Goal: Task Accomplishment & Management: Complete application form

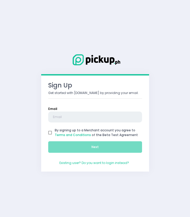
click at [76, 112] on input "text" at bounding box center [95, 116] width 94 height 11
type input "[EMAIL_ADDRESS][DOMAIN_NAME]"
click at [52, 132] on input "By signing up to a Merchant account you agree to Terms and Conditions of the Be…" at bounding box center [49, 132] width 9 height 9
checkbox input "true"
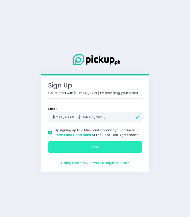
click at [69, 145] on button "Next" at bounding box center [95, 146] width 94 height 11
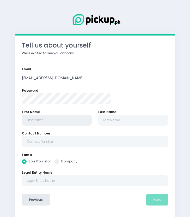
click at [71, 119] on input "text" at bounding box center [57, 119] width 70 height 11
radio input "true"
type input "L"
radio input "true"
type input "Lu"
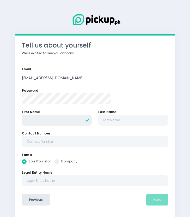
radio input "true"
type input "Lui"
radio input "true"
type input "[PERSON_NAME]"
radio input "true"
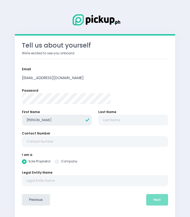
type input "[PERSON_NAME]"
radio input "true"
type input "[PERSON_NAME]"
radio input "true"
type input "[PERSON_NAME]"
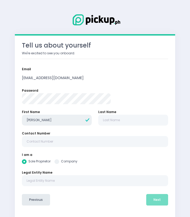
radio input "true"
type input "[PERSON_NAME]"
radio input "true"
type input "[PERSON_NAME]"
radio input "true"
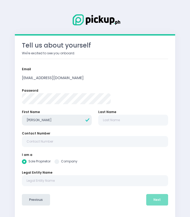
type input "[PERSON_NAME]"
radio input "true"
type input "[PERSON_NAME]"
radio input "true"
type input "[PERSON_NAME]"
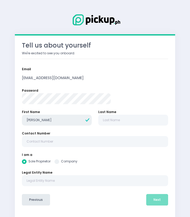
radio input "true"
type input "[PERSON_NAME]"
click at [119, 120] on input "text" at bounding box center [133, 119] width 70 height 11
radio input "true"
type input "A"
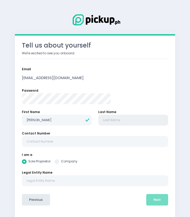
radio input "true"
type input "Ab"
radio input "true"
type input "Aba"
radio input "true"
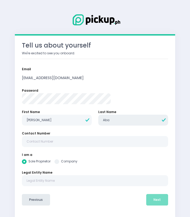
type input "Abad"
radio input "true"
type input "Abad"
radio input "true"
type input "[PERSON_NAME]"
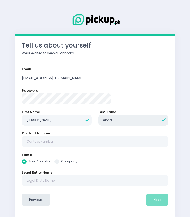
radio input "true"
type input "[PERSON_NAME]"
radio input "true"
type input "Abad San"
radio input "true"
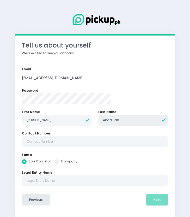
type input "Abad Sant"
radio input "true"
type input "[PERSON_NAME]"
radio input "true"
type input "[PERSON_NAME]"
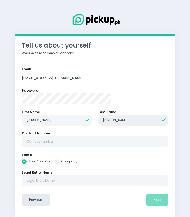
radio input "true"
type input "[PERSON_NAME]"
radio input "true"
click at [59, 160] on span at bounding box center [56, 161] width 5 height 5
click at [64, 160] on input "Company" at bounding box center [62, 160] width 3 height 3
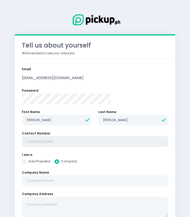
radio input "true"
click at [82, 143] on input "text" at bounding box center [95, 141] width 146 height 11
type input "0"
radio input "true"
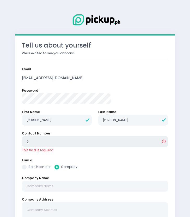
type input "09"
radio input "true"
type input "091"
radio input "true"
type input "0917"
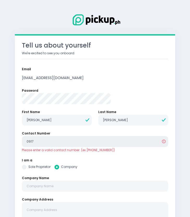
radio input "true"
type input "09177"
radio input "true"
type input "091770"
radio input "true"
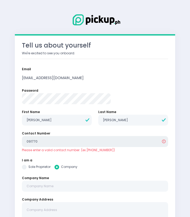
type input "0917703"
radio input "true"
type input "09177030"
radio input "true"
type input "091770309"
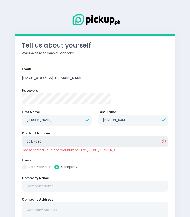
radio input "true"
type input "0917703091"
radio input "true"
type input "09177030913"
radio input "true"
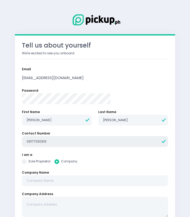
type input "0917703091"
radio input "true"
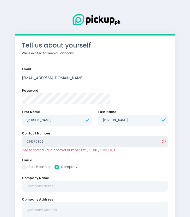
type input "09177030913"
radio input "true"
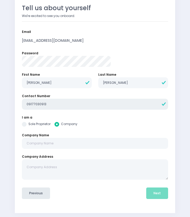
scroll to position [39, 0]
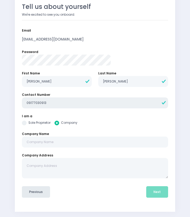
type input "09177030913"
click at [85, 143] on input "text" at bounding box center [95, 141] width 146 height 11
radio input "true"
type input "N"
radio input "true"
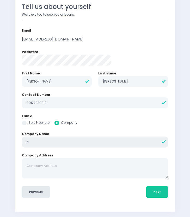
type input "No"
radio input "true"
type input "Nol"
radio input "true"
type input "Noli"
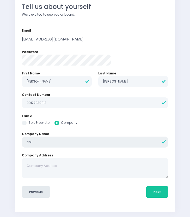
radio input "true"
type input "Nolit"
radio input "true"
type input "Nolita"
radio input "true"
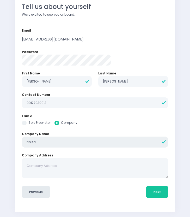
type input "Nolita"
radio input "true"
type input "[PERSON_NAME]"
radio input "true"
type input "[PERSON_NAME]"
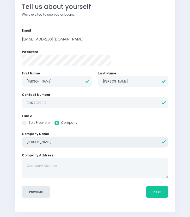
radio input "true"
type input "[PERSON_NAME]"
radio input "true"
type input "[PERSON_NAME]'"
radio input "true"
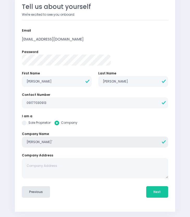
type input "[PERSON_NAME]'s"
radio input "true"
type input "[PERSON_NAME]'s"
radio input "true"
type input "[PERSON_NAME]'s R"
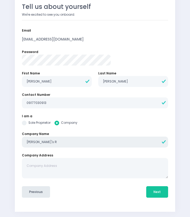
radio input "true"
type input "[PERSON_NAME]'s Re"
radio input "true"
type input "[PERSON_NAME]'s Res"
radio input "true"
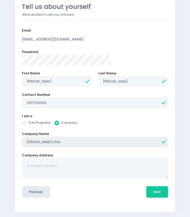
type input "[PERSON_NAME]'s Rest"
radio input "true"
type input "[PERSON_NAME]'s Resta"
radio input "true"
type input "[PERSON_NAME]'s Restau"
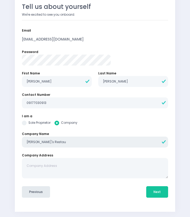
radio input "true"
type input "[PERSON_NAME]'s Restaur"
radio input "true"
type input "[PERSON_NAME]'s Restaura"
radio input "true"
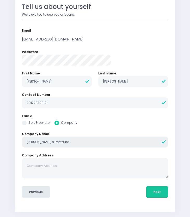
type input "[PERSON_NAME]'s Restauran"
radio input "true"
type input "[PERSON_NAME]'s Restaurant"
radio input "true"
type input "[PERSON_NAME]'s Restaurant"
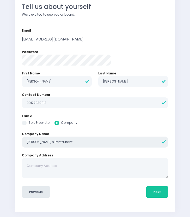
radio input "true"
type input "[PERSON_NAME]'s Restaurant I"
radio input "true"
type input "[PERSON_NAME]'s Restaurant In"
radio input "true"
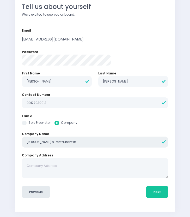
type input "[PERSON_NAME]'s Restaurant Inc"
radio input "true"
type input "[PERSON_NAME]'s Restaurant Inc."
click at [87, 165] on textarea at bounding box center [95, 168] width 146 height 20
radio input "true"
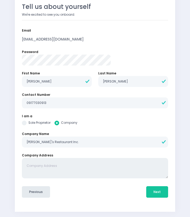
type textarea "4"
radio input "true"
type textarea "46"
radio input "true"
type textarea "466"
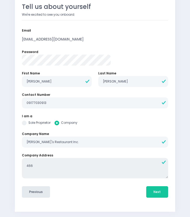
radio input "true"
type textarea "46"
radio input "true"
type textarea "4"
radio input "true"
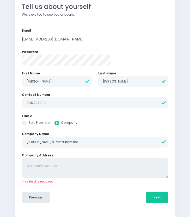
radio input "true"
type textarea "5"
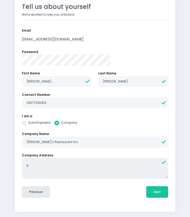
radio input "true"
type textarea "56"
radio input "true"
type textarea "566"
radio input "true"
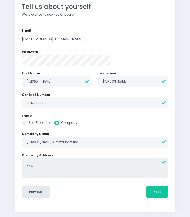
type textarea "5666"
radio input "true"
type textarea "5666"
radio input "true"
type textarea "5666 D"
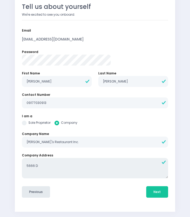
radio input "true"
type textarea "5666 Do"
radio input "true"
type textarea "5666 Don"
radio input "true"
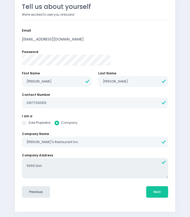
type textarea "5666 Don"
radio input "true"
type textarea "5666 [PERSON_NAME]"
radio input "true"
type textarea "5666 Don Pe"
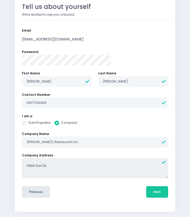
radio input "true"
type textarea "5666 Don Per"
radio input "true"
type textarea "5666 Don Perd"
radio input "true"
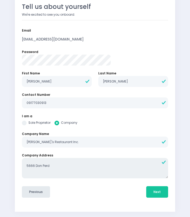
type textarea "5666 [PERSON_NAME]"
radio input "true"
type textarea "5666 [PERSON_NAME]"
radio input "true"
type textarea "5666 [PERSON_NAME] S"
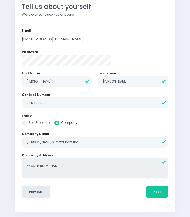
radio input "true"
type textarea "[STREET_ADDRESS][PERSON_NAME]"
radio input "true"
type textarea "[STREET_ADDRESS][PERSON_NAME]"
radio input "true"
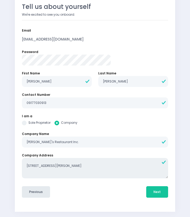
type textarea "[STREET_ADDRESS][PERSON_NAME]"
radio input "true"
type textarea "[STREET_ADDRESS][PERSON_NAME]"
radio input "true"
type textarea "[STREET_ADDRESS][PERSON_NAME],"
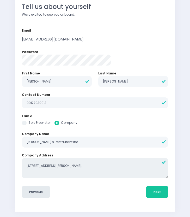
radio input "true"
type textarea "[STREET_ADDRESS][PERSON_NAME],"
radio input "true"
type textarea "[STREET_ADDRESS][PERSON_NAME]"
radio input "true"
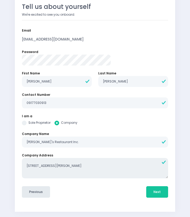
type textarea "[STREET_ADDRESS][PERSON_NAME]"
radio input "true"
type textarea "[STREET_ADDRESS][PERSON_NAME]"
radio input "true"
click at [146, 193] on button "Next" at bounding box center [157, 191] width 22 height 11
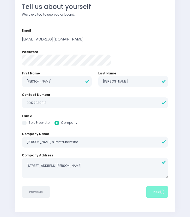
scroll to position [0, 0]
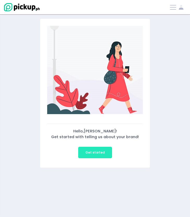
click at [96, 151] on span "Get started" at bounding box center [95, 152] width 19 height 4
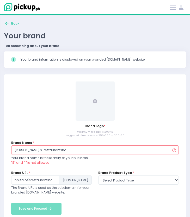
click at [99, 102] on span at bounding box center [95, 100] width 39 height 39
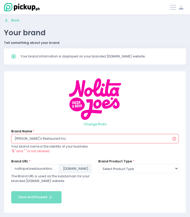
scroll to position [3, 0]
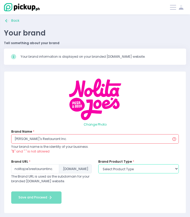
click at [136, 171] on select "Select product type food non-food" at bounding box center [138, 168] width 81 height 9
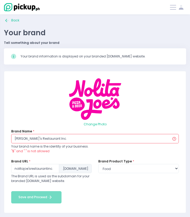
click at [33, 139] on input "[PERSON_NAME]'s Restaurant Inc." at bounding box center [95, 138] width 168 height 9
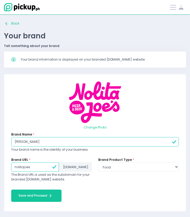
scroll to position [0, 0]
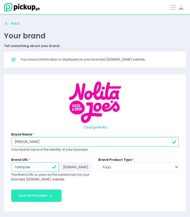
click at [39, 193] on button "Save and Proceed Save and Proceed Created with Sketch." at bounding box center [36, 195] width 50 height 12
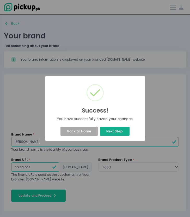
click at [117, 126] on button "Next Step" at bounding box center [115, 130] width 30 height 9
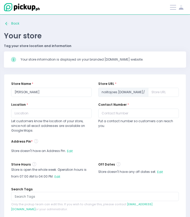
scroll to position [23, 0]
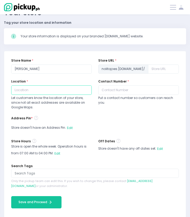
click at [69, 87] on input "text" at bounding box center [51, 89] width 81 height 9
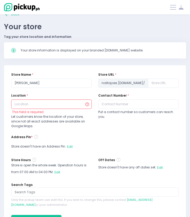
scroll to position [4, 0]
